Goal: Navigation & Orientation: Go to known website

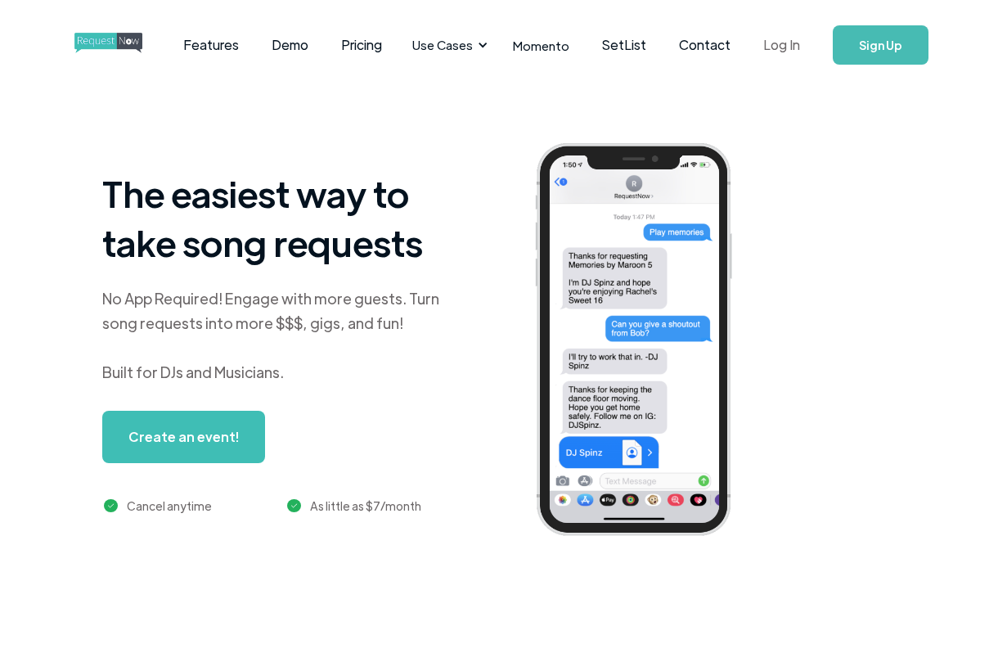
click at [791, 43] on link "Log In" at bounding box center [782, 44] width 70 height 57
